Goal: Task Accomplishment & Management: Manage account settings

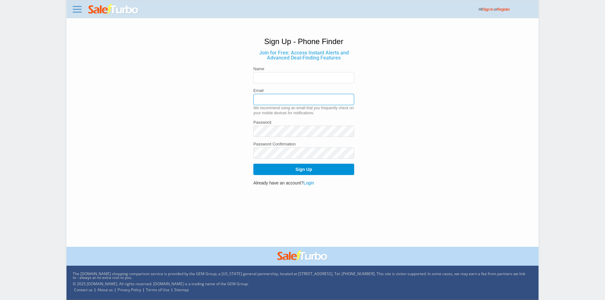
type input "david84g@gmail.com"
click at [340, 81] on input "text" at bounding box center [303, 77] width 101 height 11
type input "newtest2025"
drag, startPoint x: 276, startPoint y: 100, endPoint x: 254, endPoint y: 98, distance: 21.5
click at [254, 98] on input "david84g@gmail.com" at bounding box center [303, 99] width 101 height 11
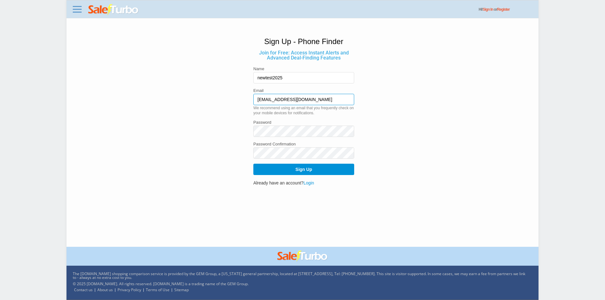
type input "nyctest2025@saleturbo.com"
click at [286, 173] on button "Sign Up" at bounding box center [303, 169] width 101 height 11
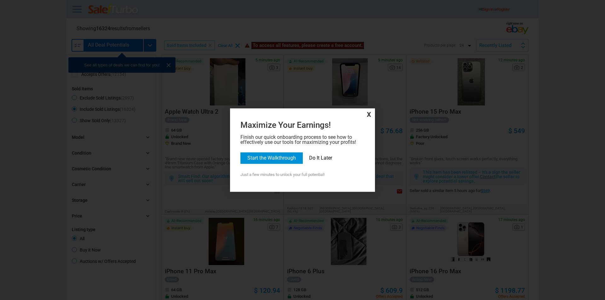
click at [324, 159] on link "Do It Later" at bounding box center [320, 158] width 23 height 6
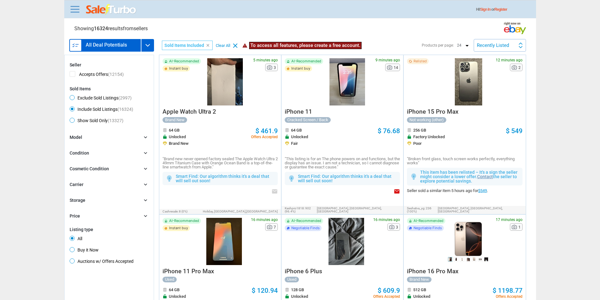
click at [491, 10] on link "Sign In" at bounding box center [486, 9] width 10 height 4
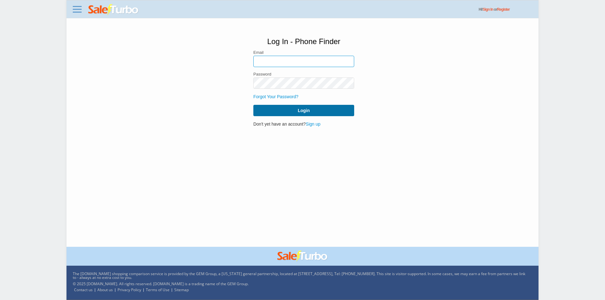
type input "david84g@gmail.com"
click at [337, 110] on button "Login" at bounding box center [303, 110] width 101 height 11
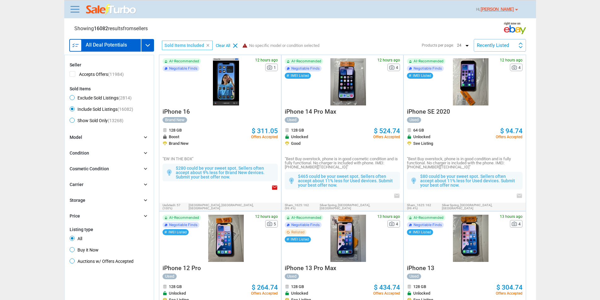
click at [0, 0] on link "Logout" at bounding box center [0, 0] width 0 height 0
